Goal: Transaction & Acquisition: Purchase product/service

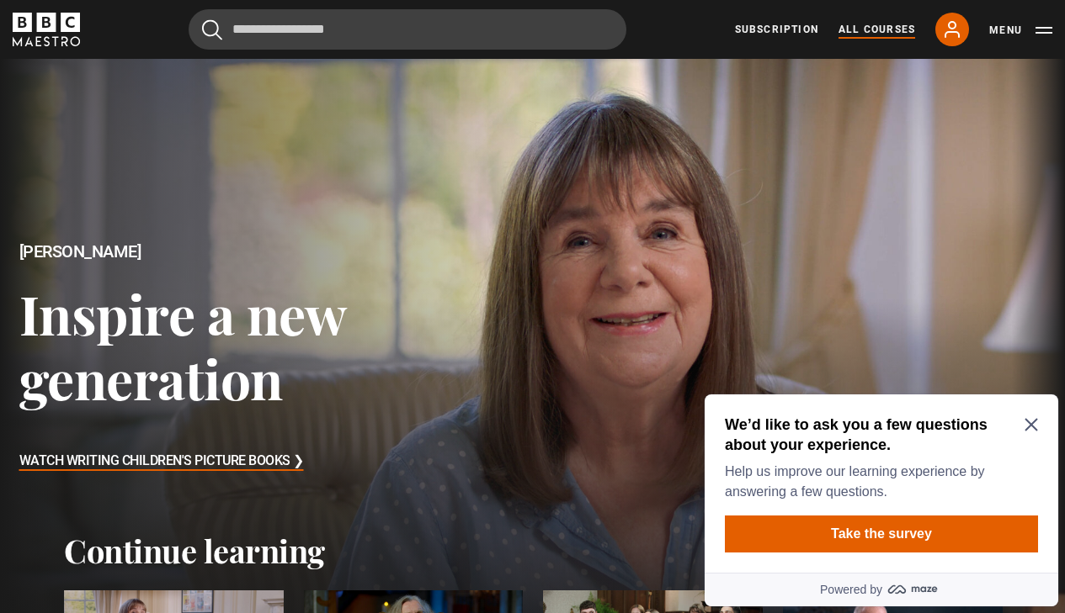
click at [882, 29] on link "All Courses" at bounding box center [876, 29] width 77 height 15
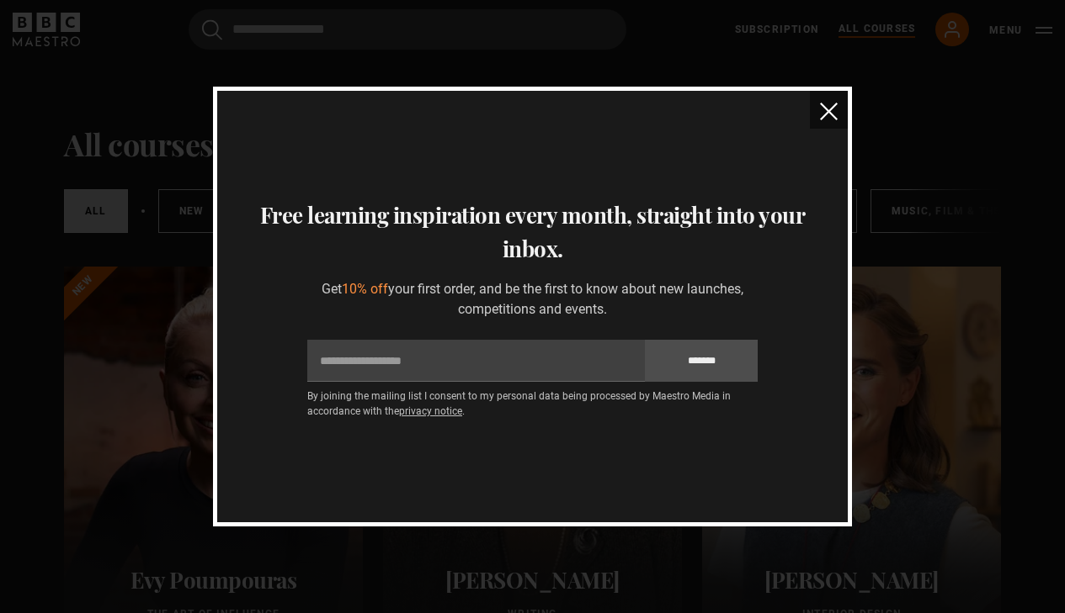
click at [827, 116] on img "close" at bounding box center [829, 112] width 18 height 18
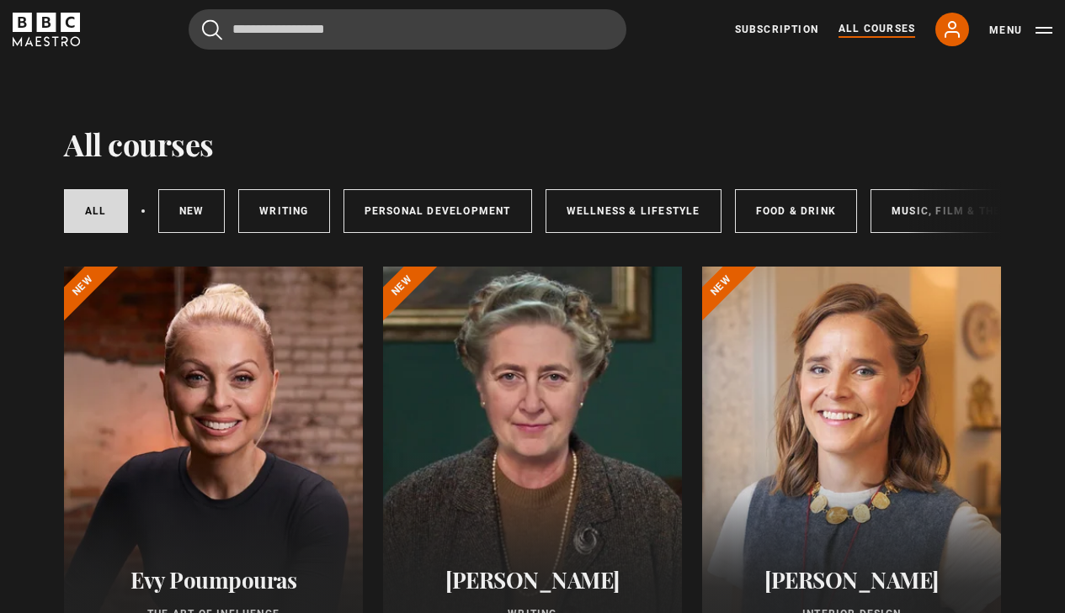
click at [857, 33] on link "All Courses" at bounding box center [876, 29] width 77 height 17
click at [285, 199] on link "Writing" at bounding box center [283, 211] width 91 height 44
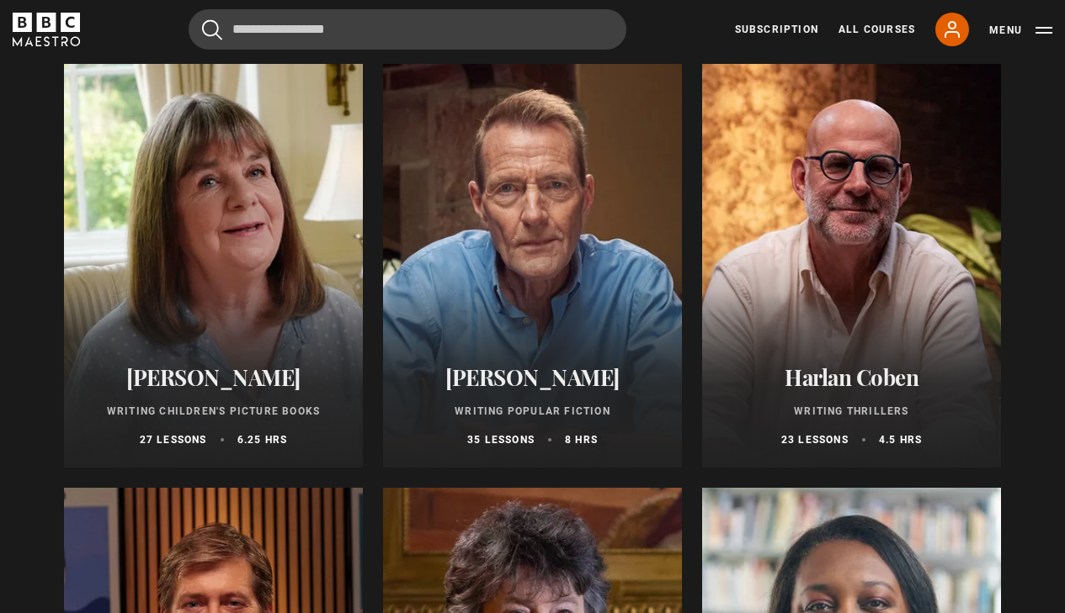
scroll to position [1053, 0]
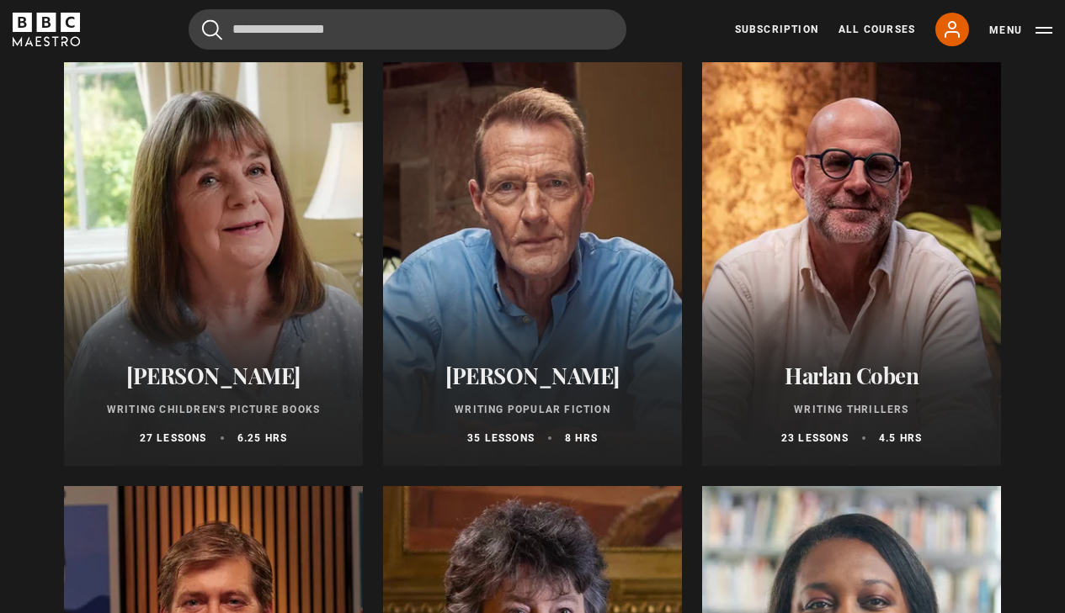
click at [544, 246] on div at bounding box center [532, 264] width 299 height 404
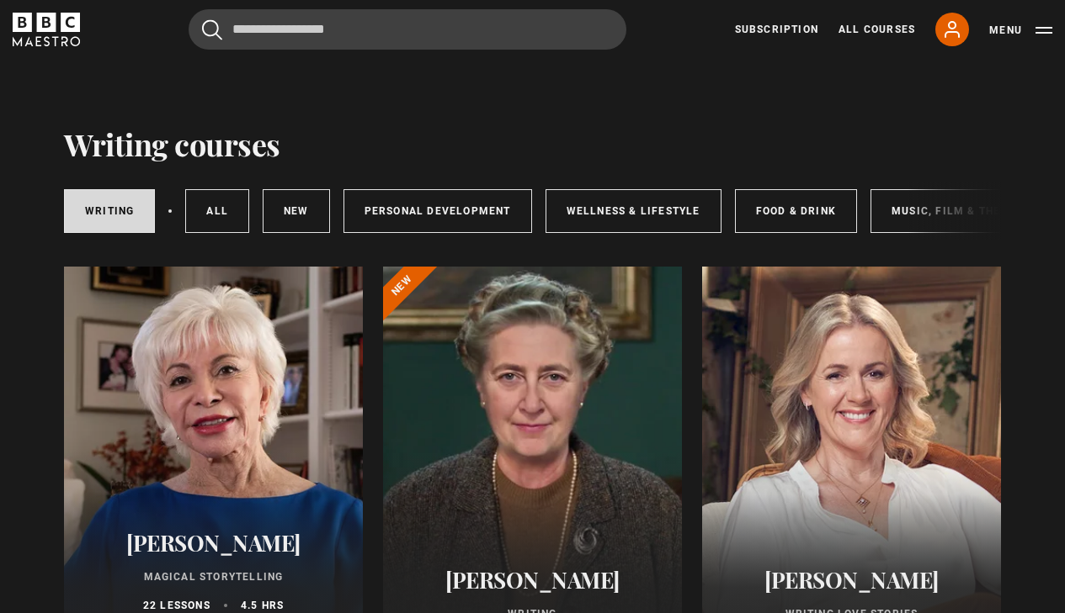
click at [515, 379] on div at bounding box center [532, 469] width 299 height 404
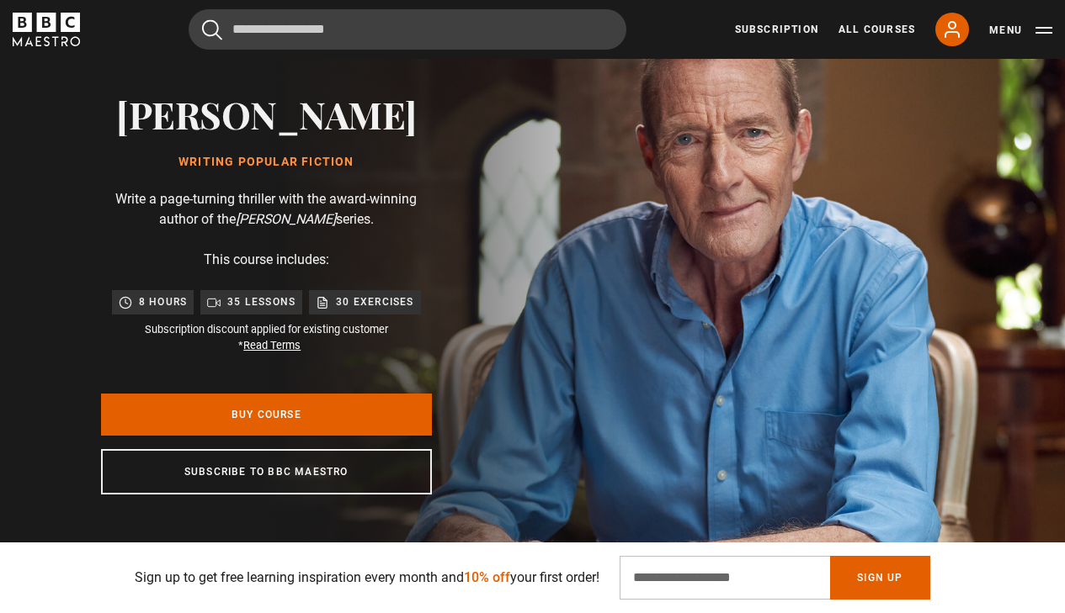
scroll to position [126, 0]
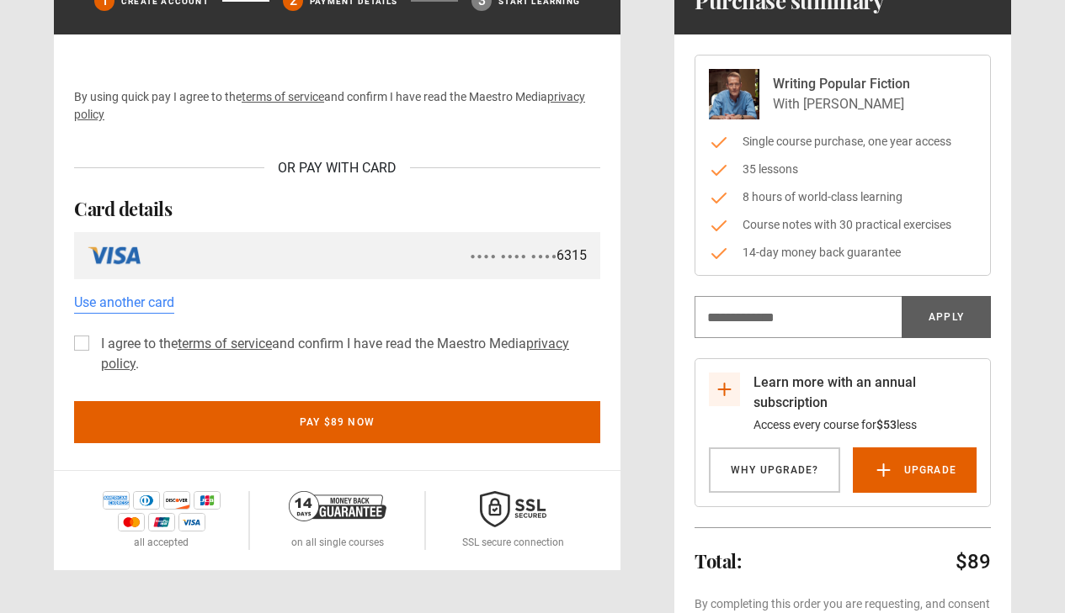
scroll to position [144, 0]
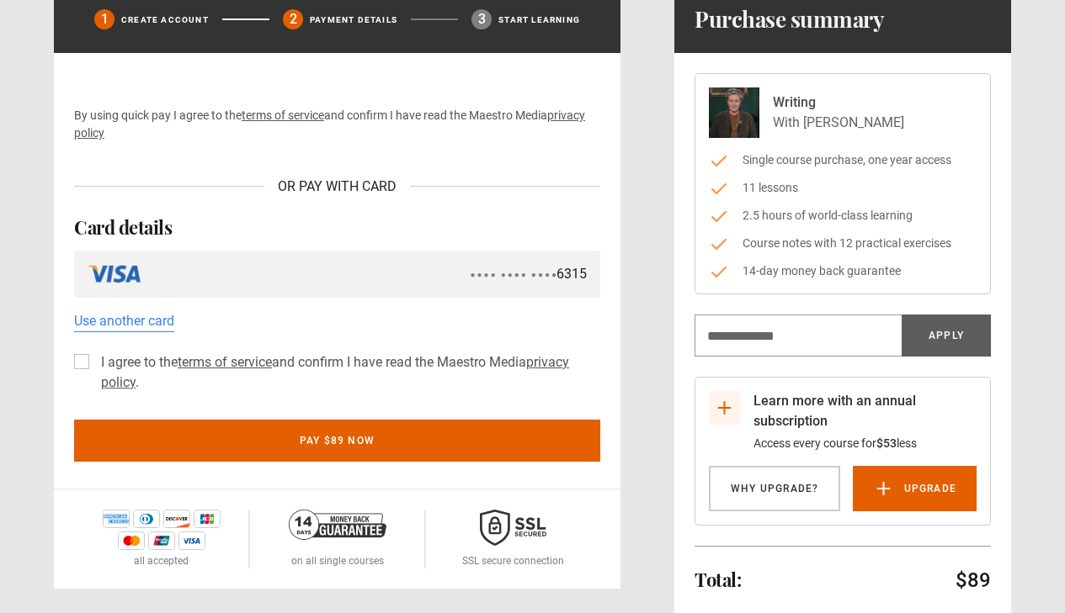
scroll to position [127, 0]
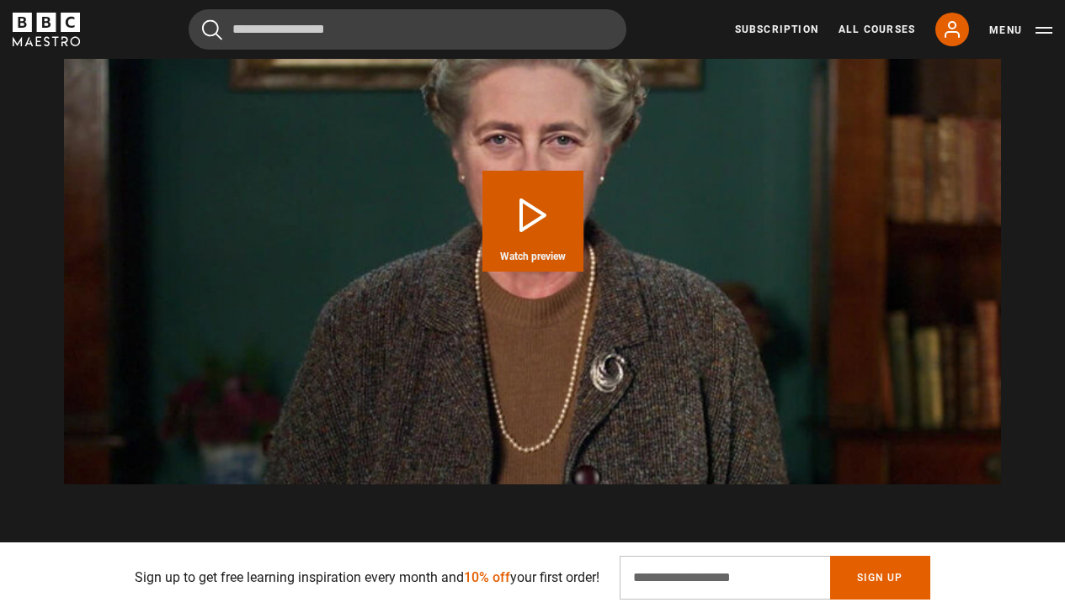
click at [514, 220] on button "Play Course overview for Writing with [PERSON_NAME] Watch preview" at bounding box center [532, 221] width 101 height 101
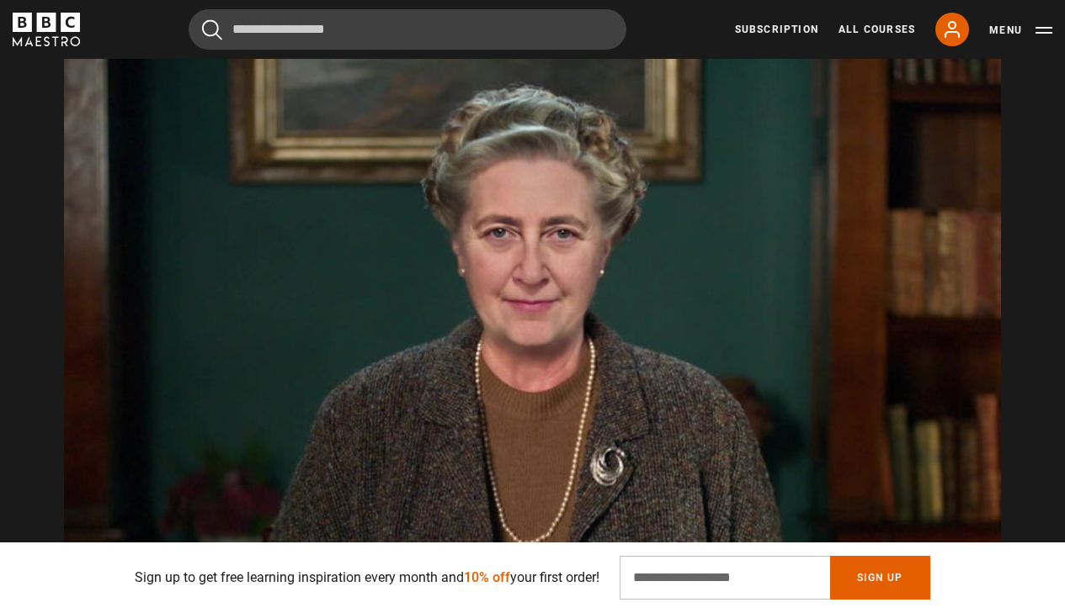
scroll to position [0, 2140]
